Goal: Task Accomplishment & Management: Manage account settings

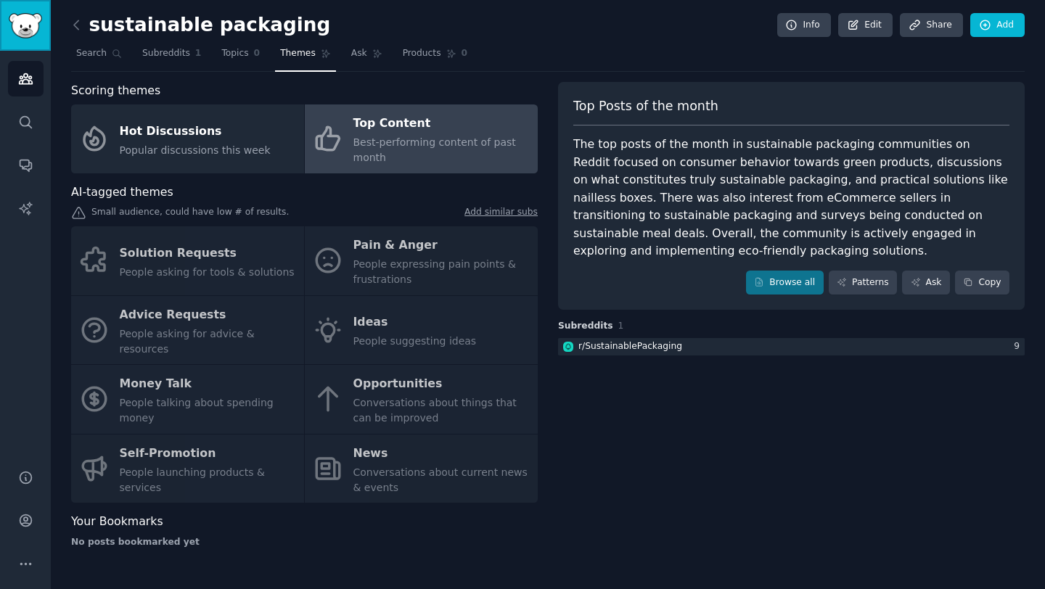
click at [20, 30] on img "Sidebar" at bounding box center [25, 25] width 33 height 25
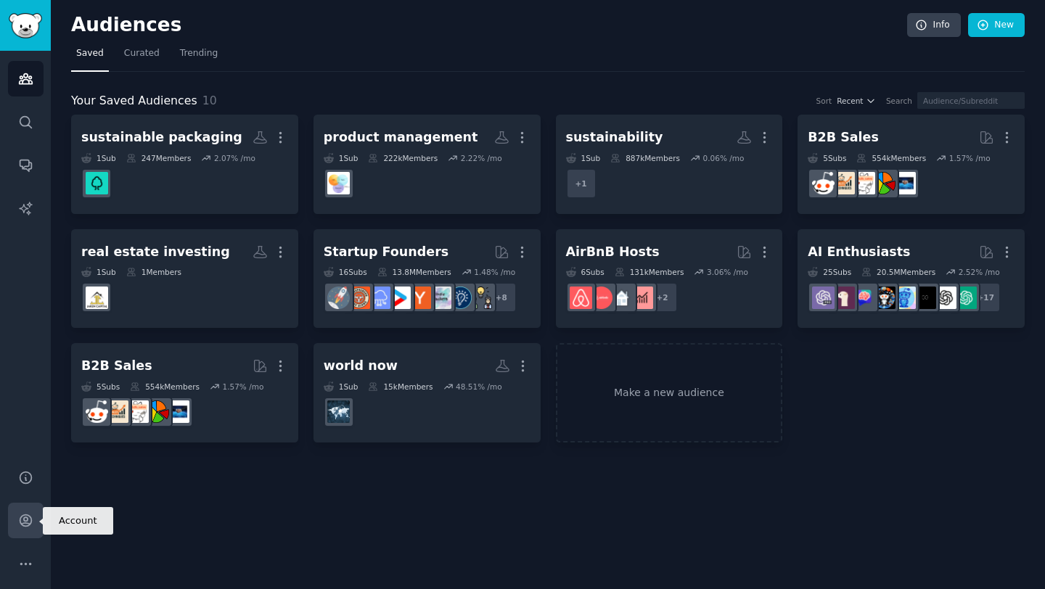
click at [24, 506] on link "Account" at bounding box center [26, 521] width 36 height 36
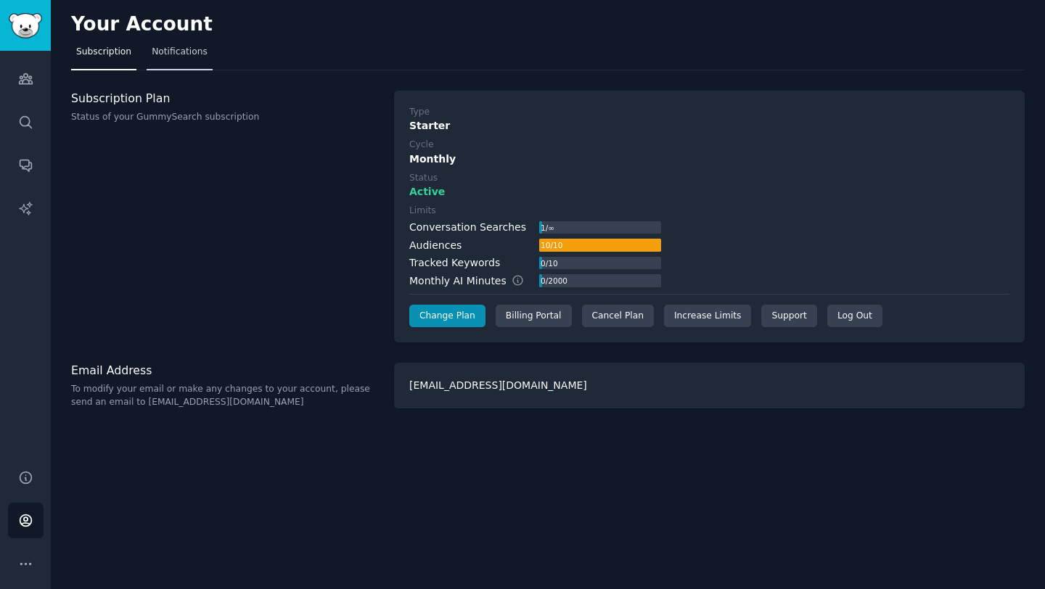
click at [178, 49] on span "Notifications" at bounding box center [180, 52] width 56 height 13
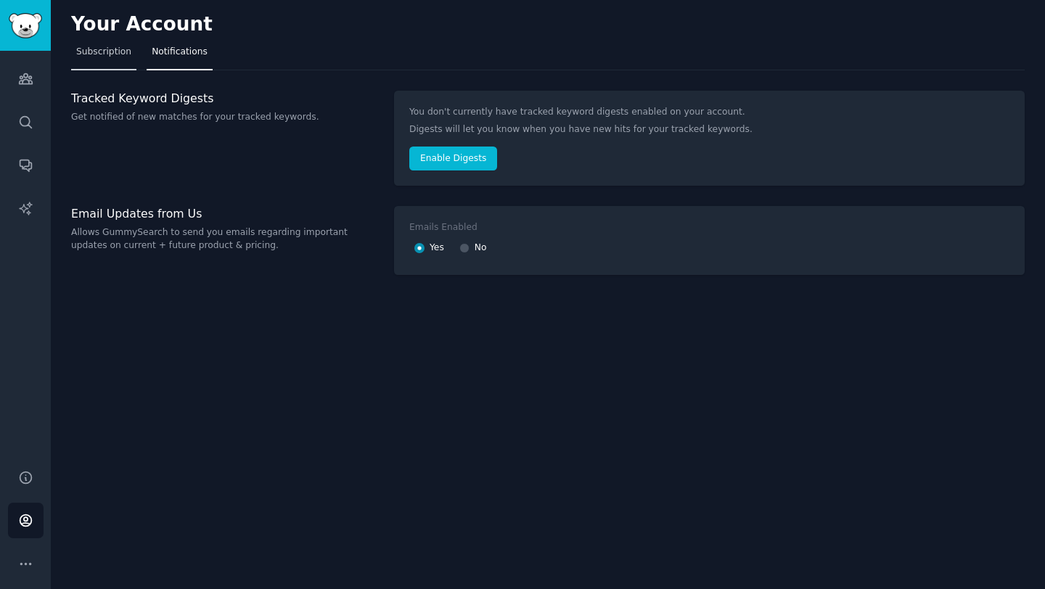
click at [123, 66] on link "Subscription" at bounding box center [103, 56] width 65 height 30
